Goal: Navigation & Orientation: Go to known website

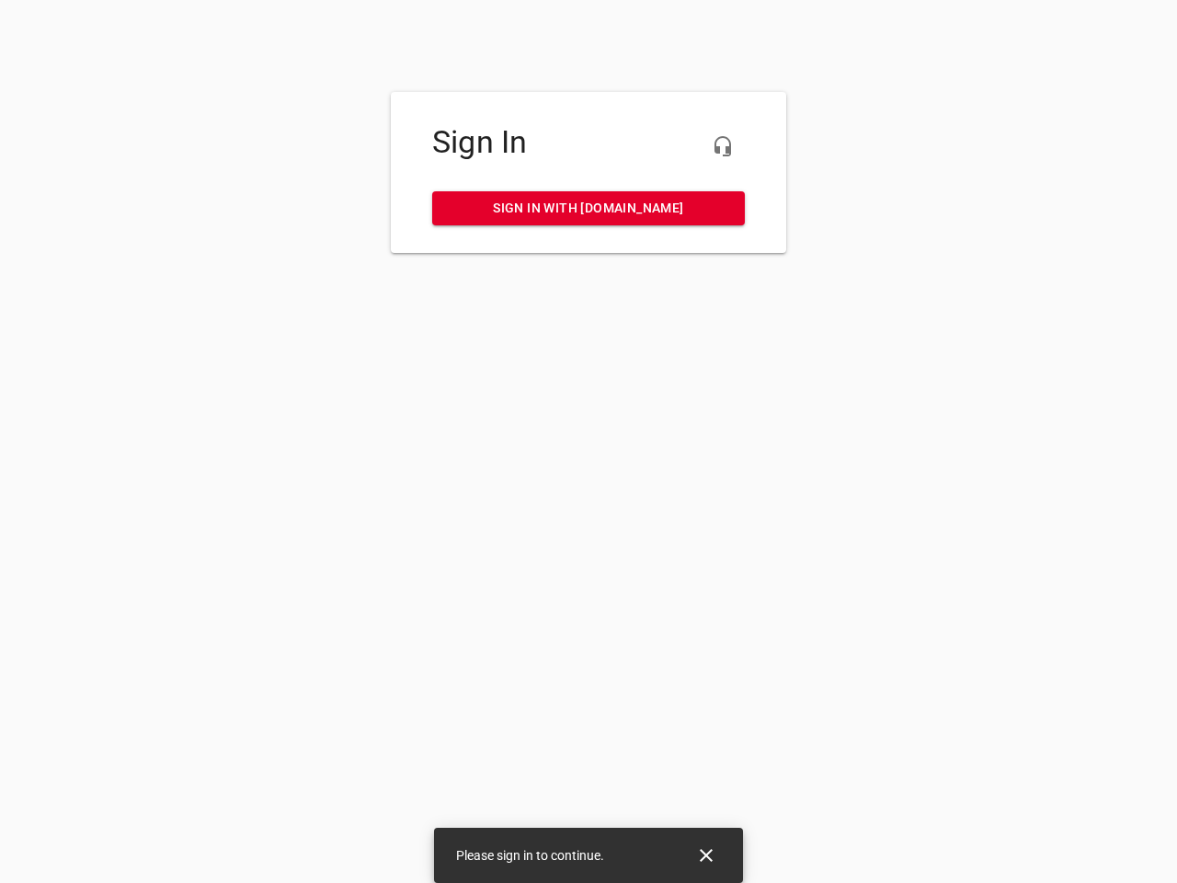
click at [723, 146] on icon "button" at bounding box center [723, 146] width 22 height 22
click at [706, 855] on icon "Close" at bounding box center [706, 855] width 13 height 13
